Goal: Book appointment/travel/reservation

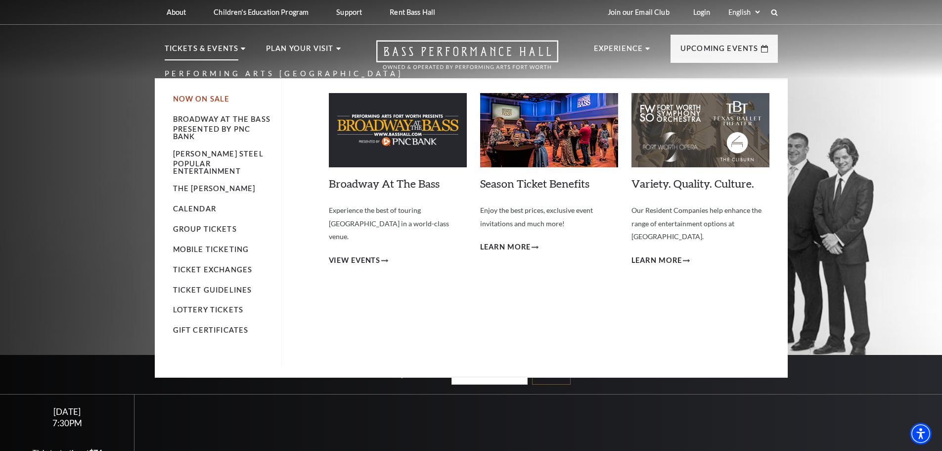
click at [206, 95] on link "Now On Sale" at bounding box center [201, 98] width 57 height 8
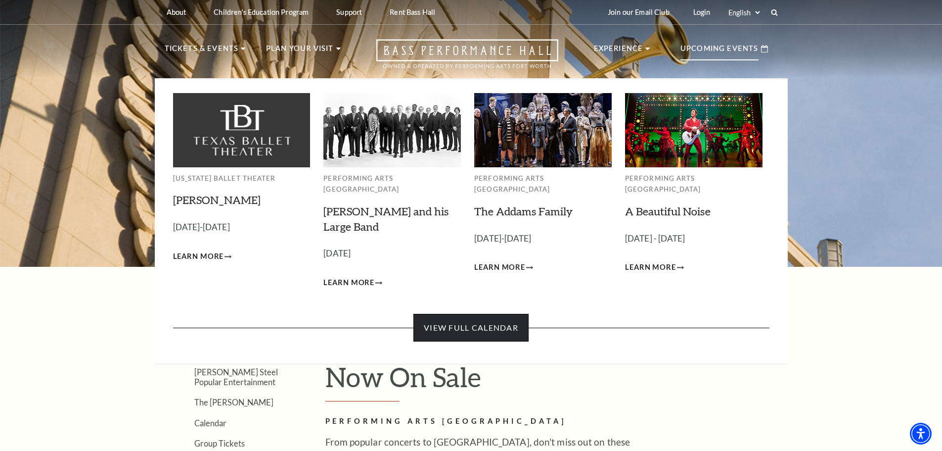
click at [480, 316] on link "View Full Calendar" at bounding box center [471, 328] width 115 height 28
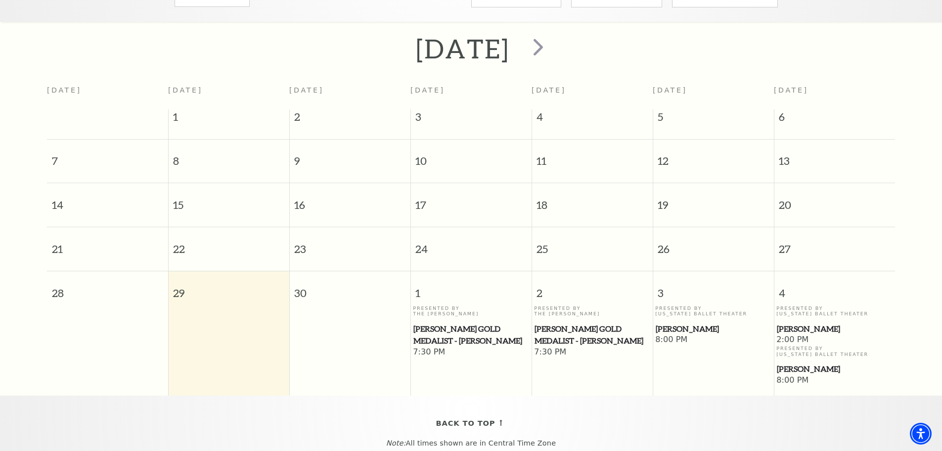
scroll to position [38, 0]
